Goal: Task Accomplishment & Management: Use online tool/utility

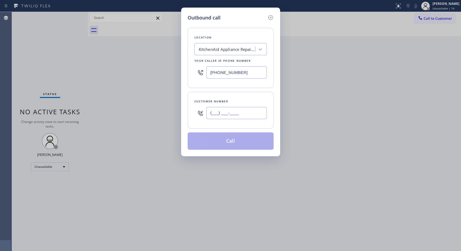
drag, startPoint x: 218, startPoint y: 110, endPoint x: 173, endPoint y: 82, distance: 52.9
click at [186, 99] on div "Outbound call Location KitchenAid Appliance Repair Pros - Your caller id phone …" at bounding box center [230, 82] width 99 height 149
paste input "310) 804-7080"
type input "[PHONE_NUMBER]"
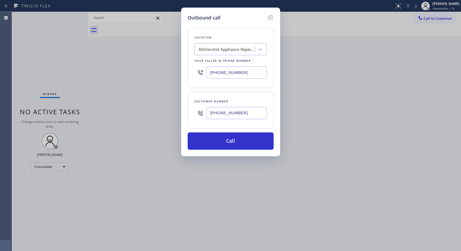
drag, startPoint x: 247, startPoint y: 73, endPoint x: 199, endPoint y: 68, distance: 48.0
click at [199, 68] on div "[PHONE_NUMBER]" at bounding box center [230, 73] width 72 height 18
paste input "310) 340-0546"
type input "[PHONE_NUMBER]"
click at [233, 144] on button "Call" at bounding box center [231, 141] width 86 height 17
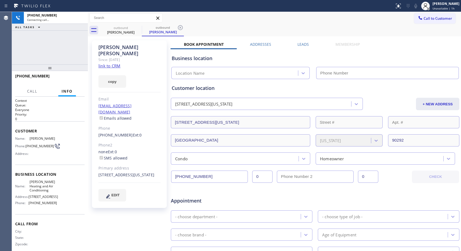
type input "[PHONE_NUMBER]"
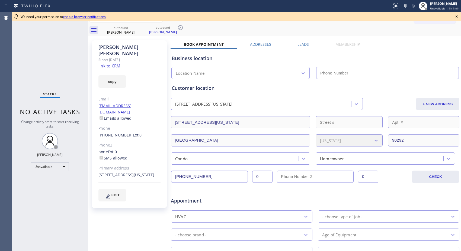
type input "[PHONE_NUMBER]"
drag, startPoint x: 178, startPoint y: 26, endPoint x: 174, endPoint y: 26, distance: 4.3
click at [178, 26] on icon at bounding box center [180, 27] width 5 height 5
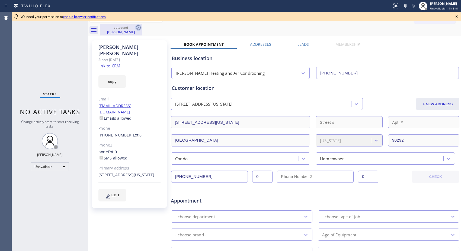
click at [138, 28] on icon at bounding box center [138, 27] width 7 height 7
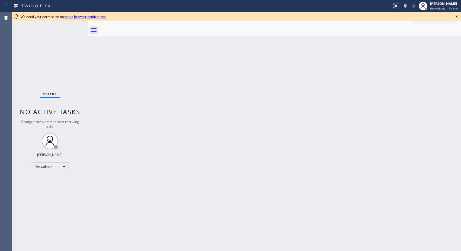
click at [310, 196] on div "Back to Dashboard Change Sender ID Customers Technicians Select a contact Outbo…" at bounding box center [274, 131] width 373 height 239
click at [263, 51] on div "Back to Dashboard Change Sender ID Customers Technicians Select a contact Outbo…" at bounding box center [274, 131] width 373 height 239
click at [455, 14] on icon at bounding box center [456, 16] width 7 height 7
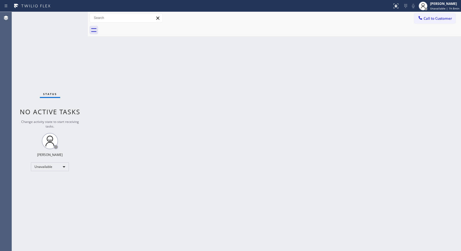
click at [432, 20] on span "Call to Customer" at bounding box center [437, 18] width 28 height 5
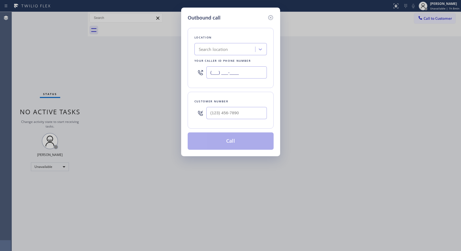
drag, startPoint x: 237, startPoint y: 72, endPoint x: 186, endPoint y: 66, distance: 50.8
click at [189, 67] on div "Location Search location Your caller id phone number (___) ___-____" at bounding box center [231, 58] width 86 height 60
paste input "562) 414-4415"
type input "(562) 414-4415"
drag, startPoint x: 243, startPoint y: 112, endPoint x: 180, endPoint y: 104, distance: 63.4
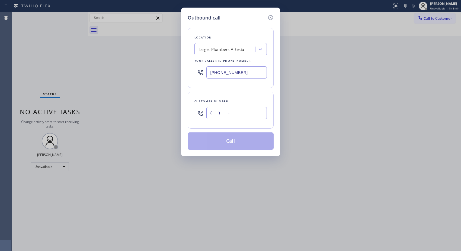
click at [186, 104] on div "Outbound call Location Target Plumbers Artesia Your caller id phone number (562…" at bounding box center [230, 82] width 99 height 149
paste input "909) 784-8533"
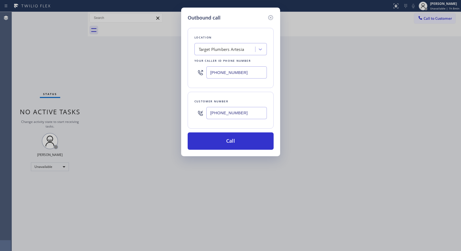
type input "(909) 784-8533"
click at [238, 137] on button "Call" at bounding box center [231, 141] width 86 height 17
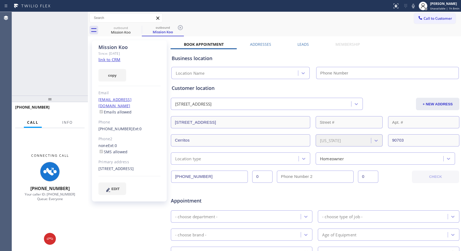
type input "(562) 414-4415"
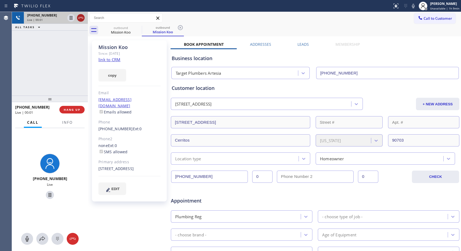
drag, startPoint x: 73, startPoint y: 18, endPoint x: 79, endPoint y: 20, distance: 5.8
click at [75, 19] on div at bounding box center [76, 18] width 20 height 12
click at [80, 21] on icon at bounding box center [81, 18] width 7 height 7
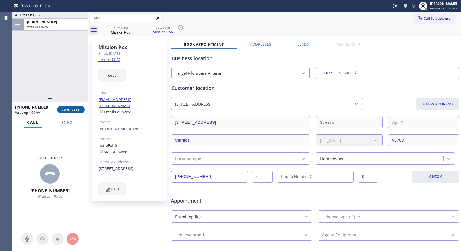
click at [81, 110] on button "COMPLETE" at bounding box center [70, 110] width 27 height 8
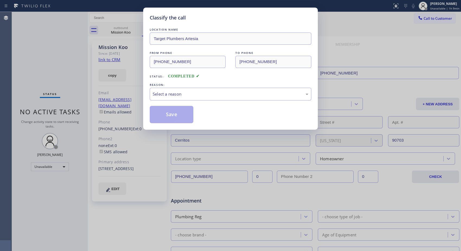
click at [261, 106] on div "Save" at bounding box center [231, 114] width 162 height 17
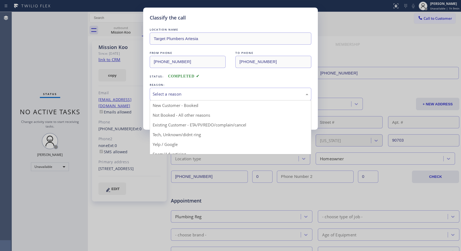
click at [202, 96] on div "Select a reason" at bounding box center [231, 94] width 156 height 6
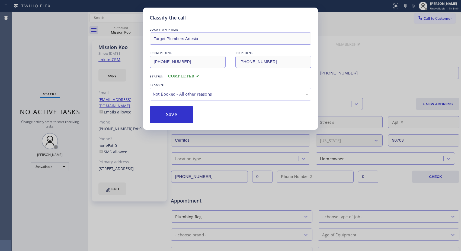
click at [173, 116] on button "Save" at bounding box center [172, 114] width 44 height 17
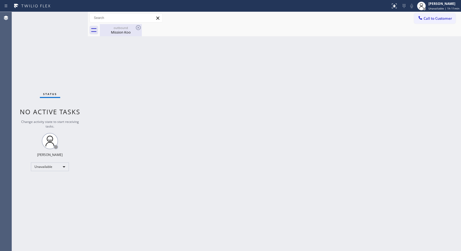
click at [119, 33] on div "Mission Koo" at bounding box center [120, 32] width 41 height 5
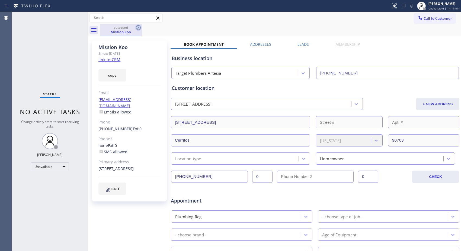
click at [137, 29] on icon at bounding box center [138, 27] width 5 height 5
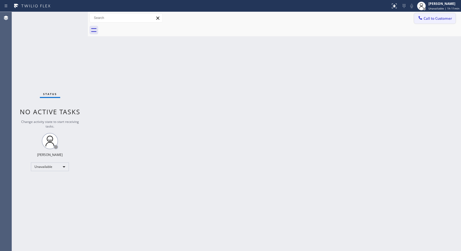
click at [435, 19] on span "Call to Customer" at bounding box center [437, 18] width 28 height 5
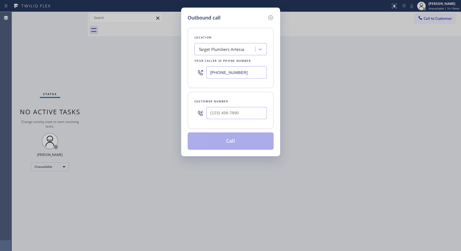
drag, startPoint x: 253, startPoint y: 70, endPoint x: 192, endPoint y: 71, distance: 60.2
click at [192, 71] on div "Location Target Plumbers Artesia Your caller id phone number (562) 414-4415" at bounding box center [231, 58] width 86 height 60
paste input "805) 464-3703"
type input "(805) 464-3703"
paste input "805) 822-8104"
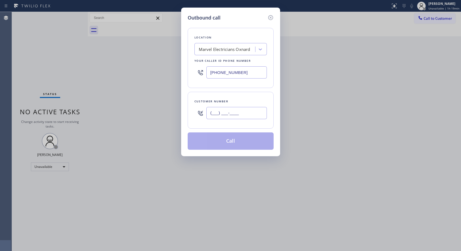
drag, startPoint x: 231, startPoint y: 115, endPoint x: 180, endPoint y: 96, distance: 54.0
click at [177, 117] on div "Outbound call Location Marvel Electricians Oxnard Your caller id phone number (…" at bounding box center [230, 125] width 461 height 251
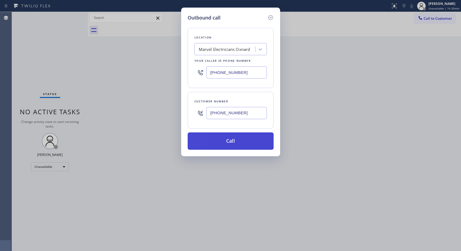
click at [237, 142] on button "Call" at bounding box center [231, 141] width 86 height 17
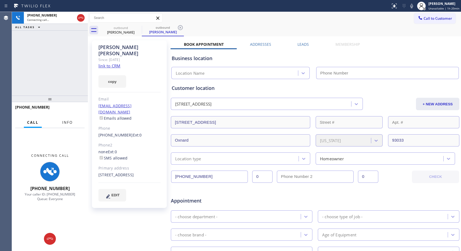
click at [73, 120] on button "Info" at bounding box center [67, 122] width 17 height 11
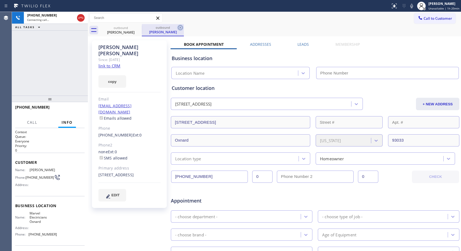
click at [179, 28] on icon at bounding box center [180, 27] width 7 height 7
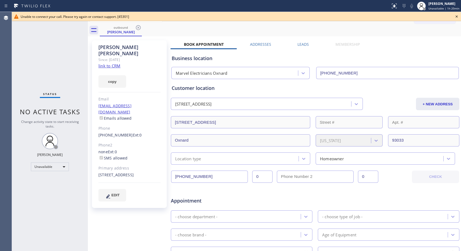
click at [264, 24] on div "Call to Customer Outbound call Location Marvel Electricians Oxnard Your caller …" at bounding box center [274, 18] width 373 height 12
click at [139, 28] on icon at bounding box center [138, 27] width 7 height 7
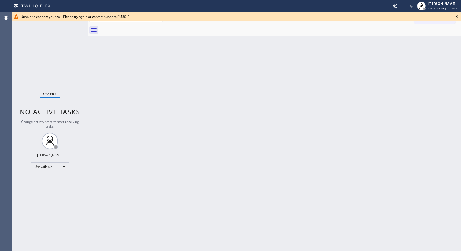
click at [456, 17] on icon at bounding box center [456, 16] width 2 height 2
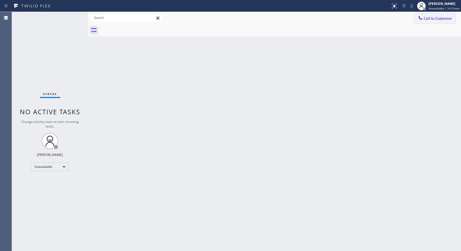
click at [447, 18] on span "Call to Customer" at bounding box center [437, 18] width 28 height 5
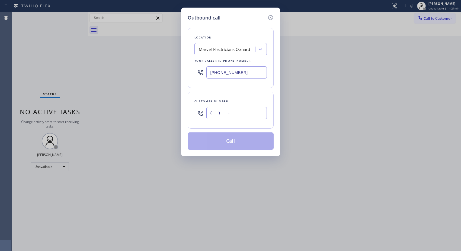
drag, startPoint x: 248, startPoint y: 111, endPoint x: 184, endPoint y: 106, distance: 63.6
click at [185, 109] on div "Outbound call Location Marvel Electricians Oxnard Your caller id phone number (…" at bounding box center [230, 82] width 99 height 149
paste input "805) 822-8104"
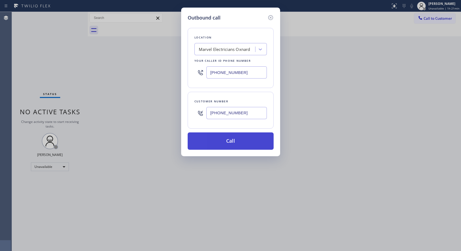
type input "(805) 822-8104"
click at [240, 146] on button "Call" at bounding box center [231, 141] width 86 height 17
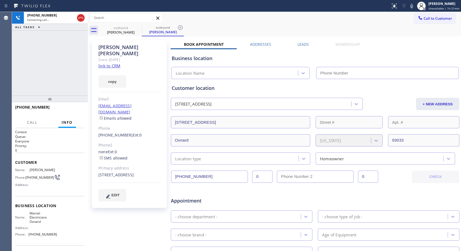
type input "(805) 464-3703"
click at [180, 26] on icon at bounding box center [180, 27] width 7 height 7
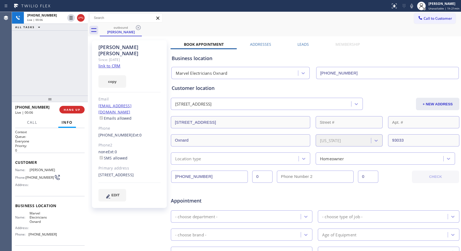
click at [288, 34] on div "outbound Laura Reyes" at bounding box center [280, 30] width 361 height 12
click at [74, 111] on span "HANG UP" at bounding box center [72, 110] width 17 height 4
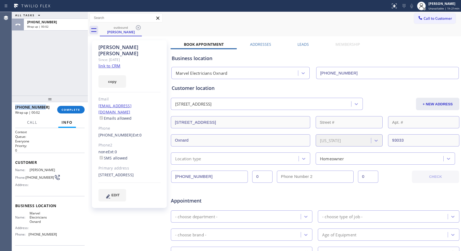
drag, startPoint x: 44, startPoint y: 107, endPoint x: 14, endPoint y: 108, distance: 30.1
click at [14, 108] on div "+18058228104 Wrap up | 00:02 COMPLETE" at bounding box center [50, 109] width 76 height 15
copy span "+18058228104"
click at [72, 109] on span "COMPLETE" at bounding box center [71, 110] width 19 height 4
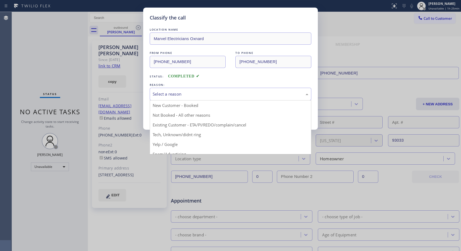
click at [220, 97] on div "Select a reason" at bounding box center [231, 94] width 156 height 6
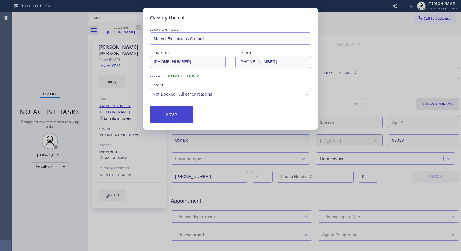
click at [175, 117] on button "Save" at bounding box center [172, 114] width 44 height 17
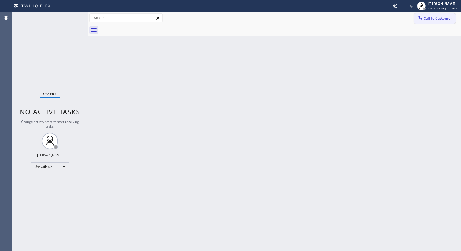
click at [439, 20] on span "Call to Customer" at bounding box center [437, 18] width 28 height 5
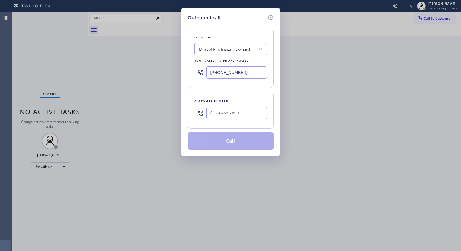
drag, startPoint x: 247, startPoint y: 72, endPoint x: 148, endPoint y: 55, distance: 99.8
click at [157, 61] on div "Outbound call Location Marvel Electricians Oxnard Your caller id phone number (…" at bounding box center [230, 125] width 461 height 251
paste input "714) 463-1818"
type input "(714) 463-1818"
drag, startPoint x: 249, startPoint y: 106, endPoint x: 179, endPoint y: 99, distance: 70.0
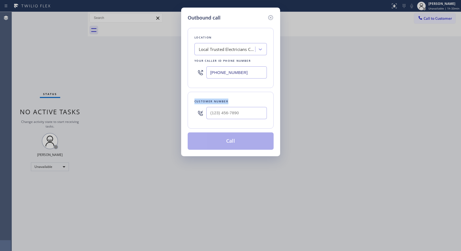
click at [180, 99] on div "Outbound call Location Local Trusted Electricians Cypress Your caller id phone …" at bounding box center [230, 125] width 461 height 251
paste input "951) 642-9089"
drag, startPoint x: 223, startPoint y: 115, endPoint x: 200, endPoint y: 116, distance: 23.3
click at [200, 116] on div "(951) 642-9089" at bounding box center [230, 113] width 72 height 18
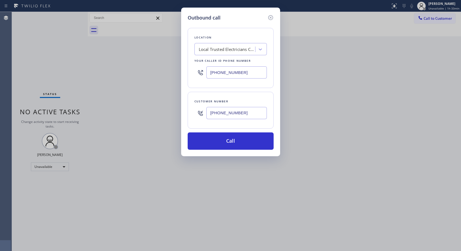
type input "(951) 642-9089"
click at [260, 145] on button "Call" at bounding box center [231, 141] width 86 height 17
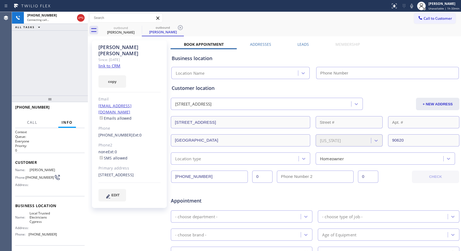
type input "(714) 463-1818"
click at [182, 28] on icon at bounding box center [180, 27] width 5 height 5
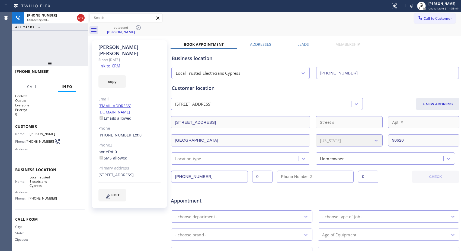
drag, startPoint x: 50, startPoint y: 99, endPoint x: 77, endPoint y: 0, distance: 102.1
click at [73, 12] on div "+19516429089 Connecting call… ALL TASKS ALL TASKS ACTIVE TASKS TASKS IN WRAP UP…" at bounding box center [50, 131] width 76 height 239
click at [208, 25] on div "outbound Jason Singh" at bounding box center [280, 30] width 361 height 12
click at [413, 6] on icon at bounding box center [411, 6] width 3 height 4
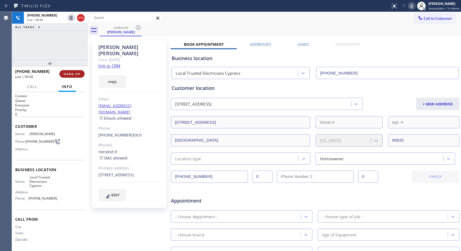
click at [72, 74] on span "HANG UP" at bounding box center [72, 74] width 17 height 4
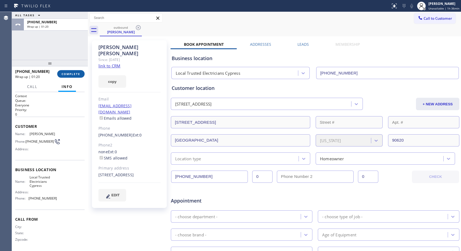
click at [70, 73] on span "COMPLETE" at bounding box center [71, 74] width 19 height 4
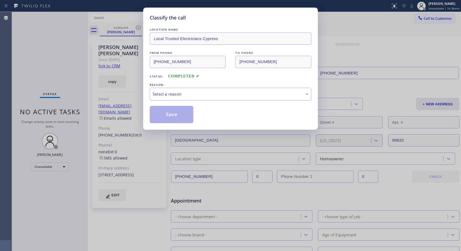
click at [198, 94] on div "Select a reason" at bounding box center [231, 94] width 156 height 6
click at [176, 120] on button "Save" at bounding box center [172, 114] width 44 height 17
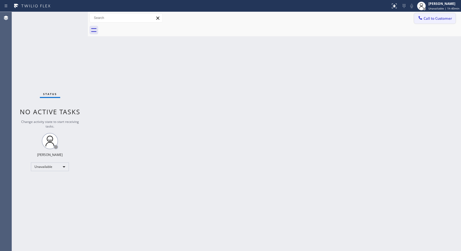
click at [437, 20] on span "Call to Customer" at bounding box center [437, 18] width 28 height 5
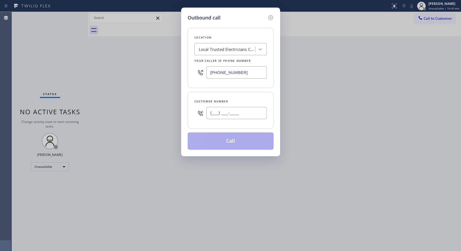
drag, startPoint x: 257, startPoint y: 110, endPoint x: 171, endPoint y: 87, distance: 88.7
click at [178, 101] on div "Outbound call Location Local Trusted Electricians Cypress Your caller id phone …" at bounding box center [230, 125] width 461 height 251
paste input "949) 874-2647"
type input "[PHONE_NUMBER]"
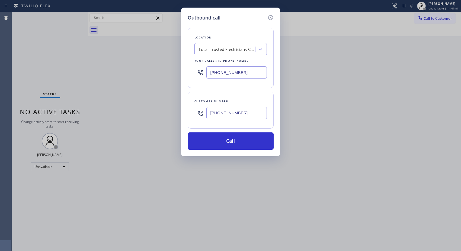
click at [217, 48] on div "Local Trusted Electricians Cypress" at bounding box center [227, 49] width 57 height 6
click at [223, 74] on input "(714) 463-1818" at bounding box center [236, 72] width 60 height 12
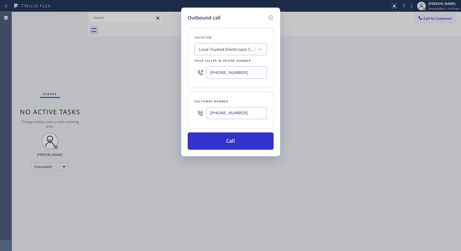
click at [223, 74] on input "(714) 463-1818" at bounding box center [236, 72] width 60 height 12
paste input "510) 640-8236"
type input "[PHONE_NUMBER]"
click at [229, 138] on button "Call" at bounding box center [231, 141] width 86 height 17
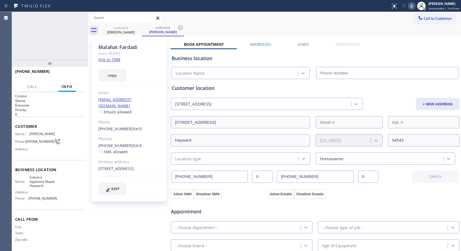
type input "[PHONE_NUMBER]"
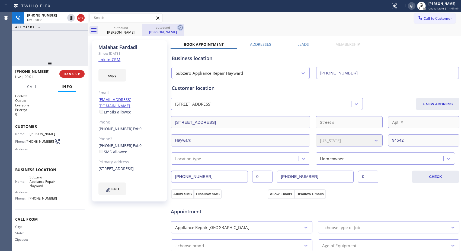
click at [179, 27] on icon at bounding box center [180, 27] width 7 height 7
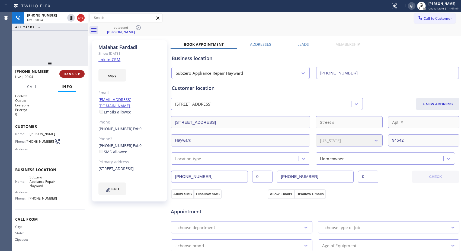
click at [72, 74] on span "HANG UP" at bounding box center [72, 74] width 17 height 4
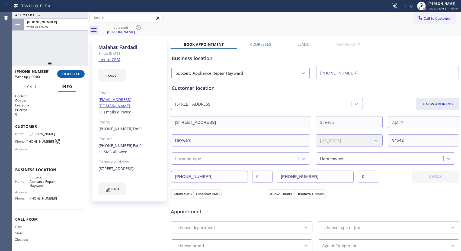
click at [71, 72] on span "COMPLETE" at bounding box center [71, 74] width 19 height 4
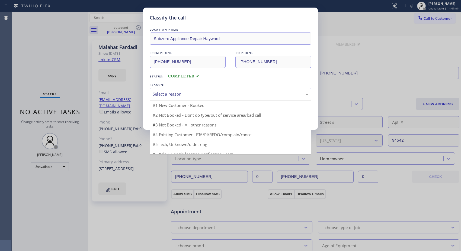
click at [178, 94] on div "Select a reason" at bounding box center [231, 94] width 156 height 6
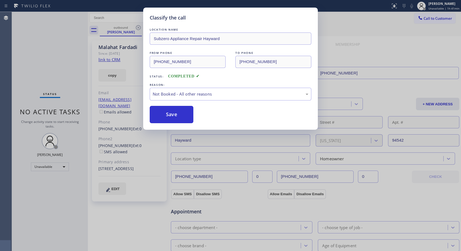
drag, startPoint x: 182, startPoint y: 115, endPoint x: 177, endPoint y: 103, distance: 12.3
click at [182, 115] on button "Save" at bounding box center [172, 114] width 44 height 17
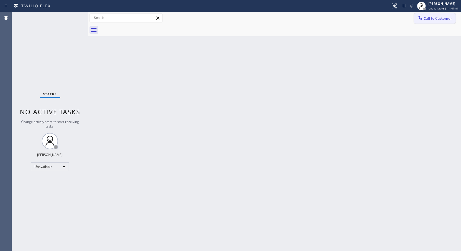
click at [429, 23] on button "Call to Customer" at bounding box center [434, 18] width 41 height 10
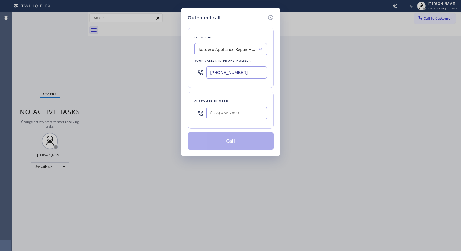
drag, startPoint x: 250, startPoint y: 120, endPoint x: 199, endPoint y: 115, distance: 50.6
click at [199, 115] on div at bounding box center [230, 113] width 72 height 18
drag, startPoint x: 251, startPoint y: 114, endPoint x: 189, endPoint y: 111, distance: 63.0
click at [189, 111] on div "Customer number (___) ___-____" at bounding box center [231, 110] width 86 height 37
paste input "949) 874-2647"
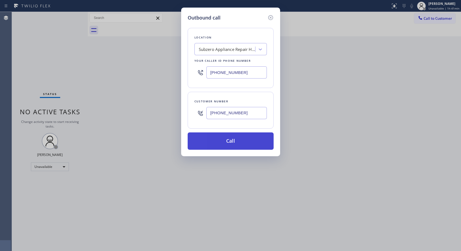
type input "[PHONE_NUMBER]"
click at [250, 146] on button "Call" at bounding box center [231, 141] width 86 height 17
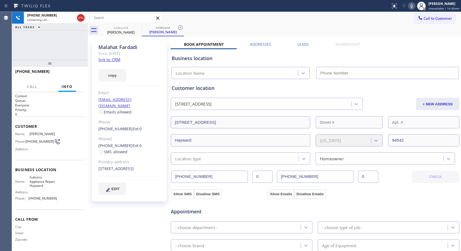
type input "[PHONE_NUMBER]"
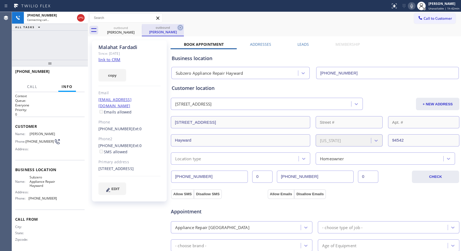
click at [180, 28] on icon at bounding box center [180, 27] width 5 height 5
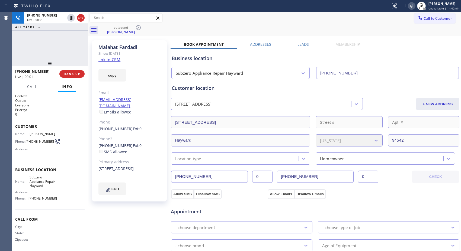
drag, startPoint x: 290, startPoint y: 23, endPoint x: 209, endPoint y: 27, distance: 81.7
click at [290, 23] on div "Call to Customer Outbound call Location Subzero Appliance Repair Hayward Your c…" at bounding box center [274, 18] width 373 height 12
click at [70, 72] on span "HANG UP" at bounding box center [72, 74] width 17 height 4
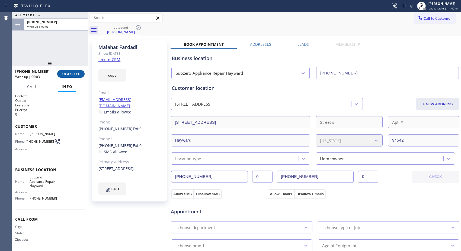
click at [75, 75] on button "COMPLETE" at bounding box center [70, 74] width 27 height 8
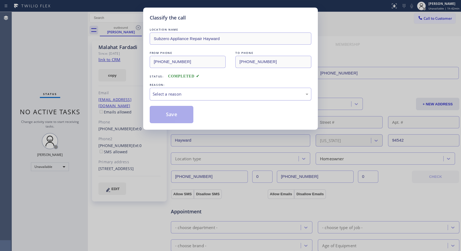
click at [212, 96] on div "Select a reason" at bounding box center [231, 94] width 156 height 6
click at [179, 114] on button "Save" at bounding box center [172, 114] width 44 height 17
